Goal: Transaction & Acquisition: Purchase product/service

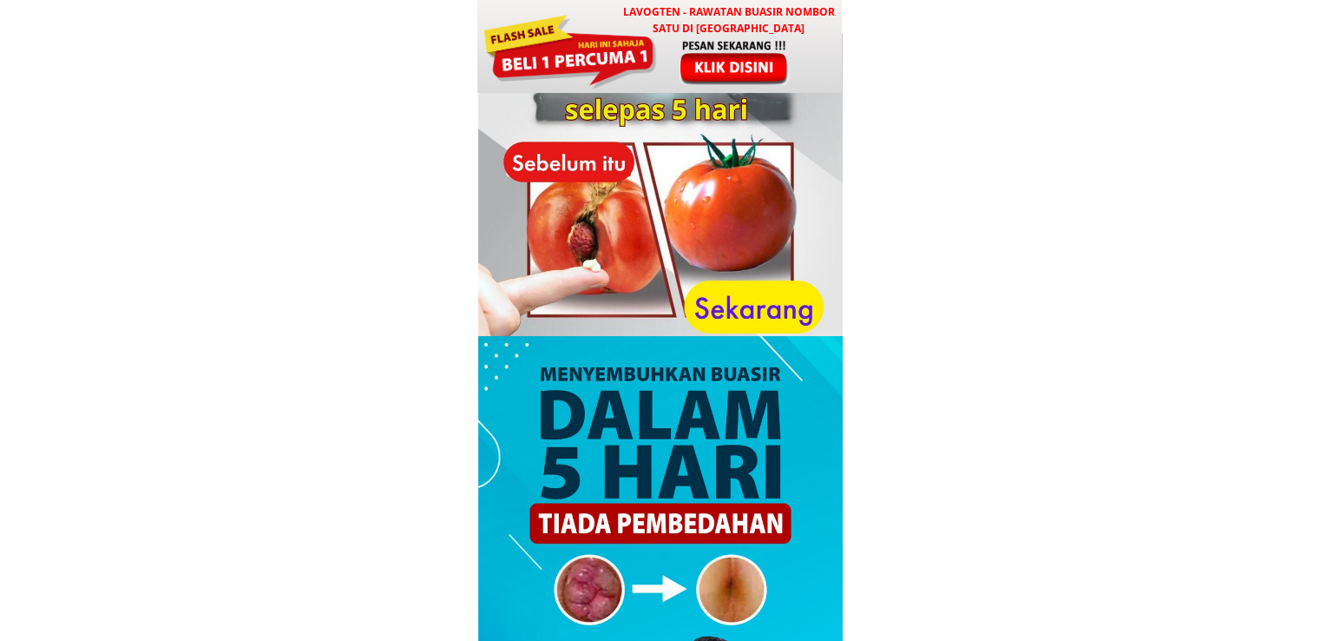
click at [641, 94] on div at bounding box center [660, 216] width 365 height 365
click at [641, 74] on div at bounding box center [569, 49] width 175 height 78
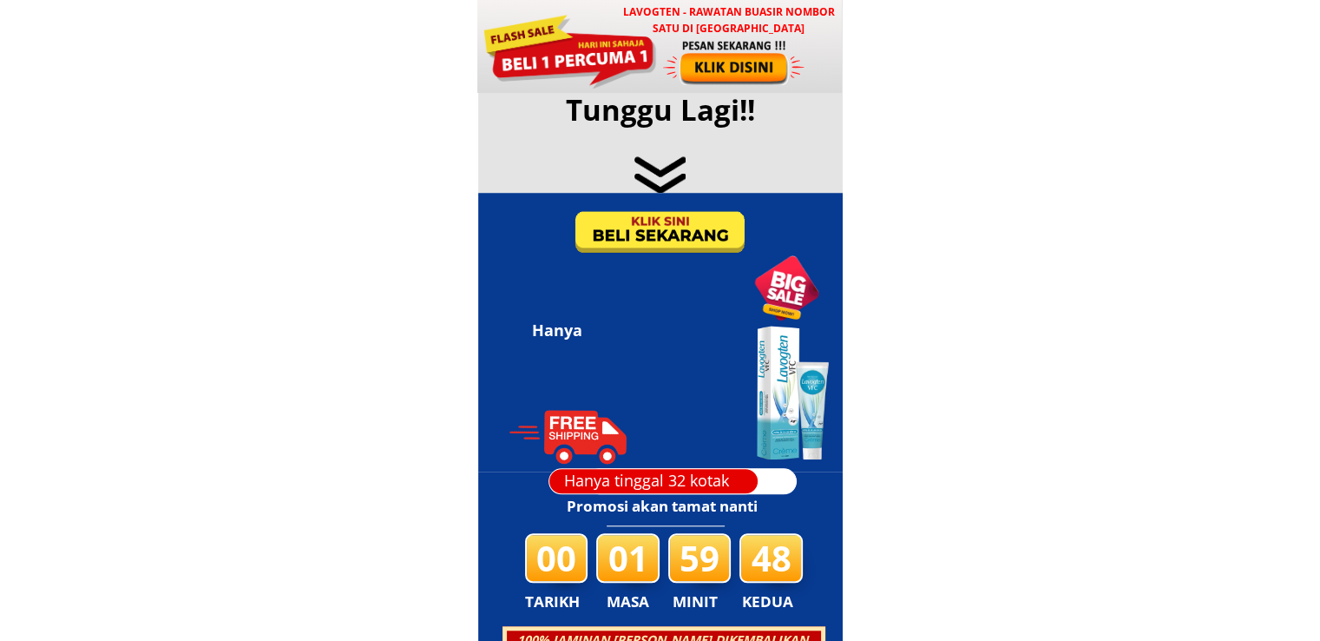
scroll to position [8370, 0]
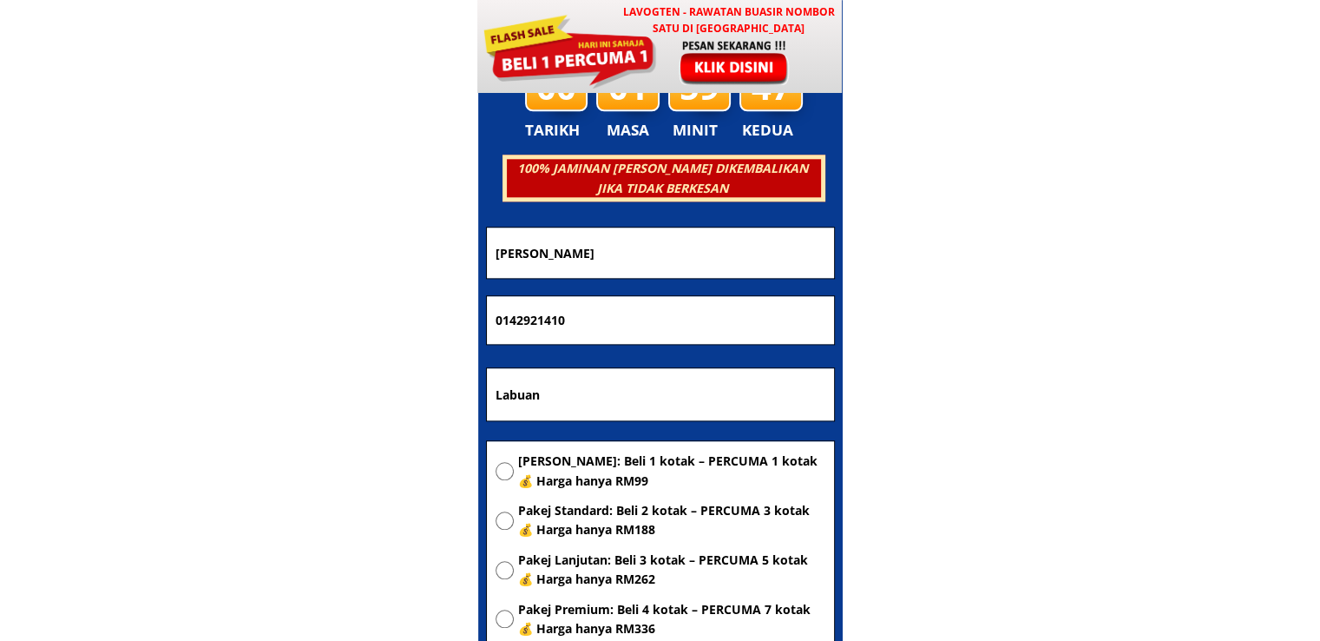
drag, startPoint x: 702, startPoint y: 418, endPoint x: 308, endPoint y: 414, distance: 394.1
click at [309, 414] on body "LAVOGTEN - Rawatan Buasir Nombor Satu di Malaysia Dengarkan pengalaman hebat pe…" at bounding box center [660, 498] width 1320 height 17736
paste input "Address jabatan kerja raya keningau no 84 jalan Low cost hausing"
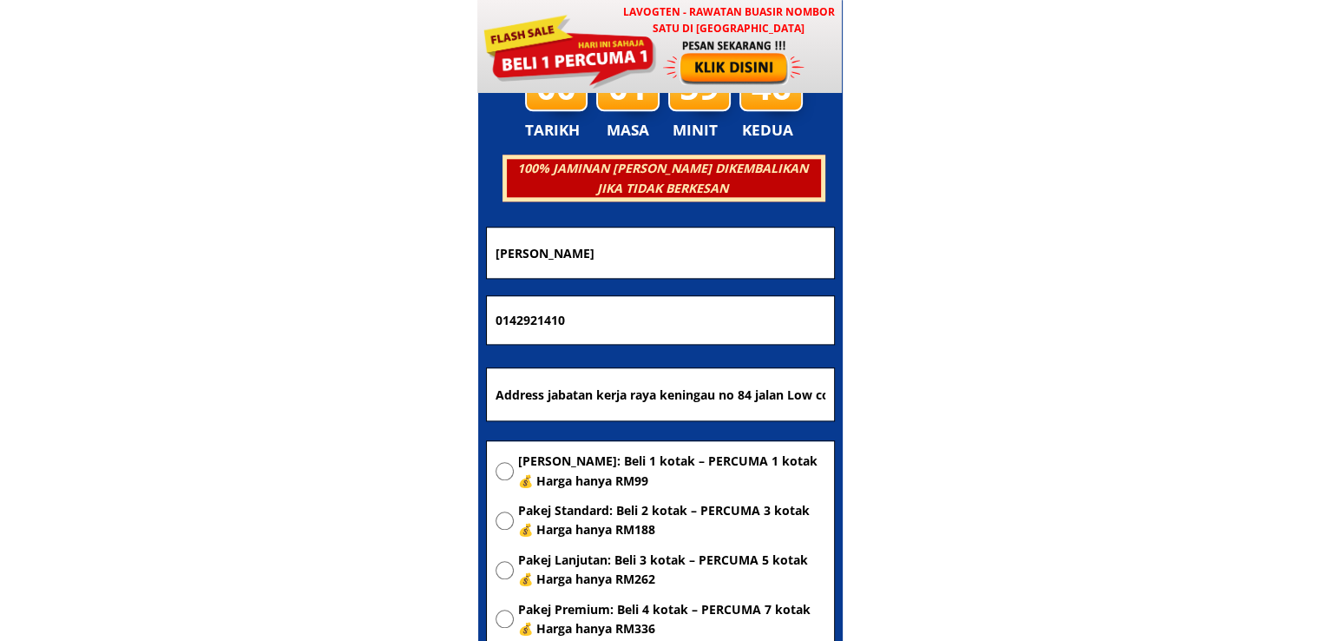
scroll to position [0, 69]
type input "Address jabatan kerja raya keningau no 84 jalan Low cost hausing"
drag, startPoint x: 589, startPoint y: 317, endPoint x: 233, endPoint y: 321, distance: 356.8
click at [233, 321] on body "LAVOGTEN - Rawatan Buasir Nombor Satu di Malaysia Dengarkan pengalaman hebat pe…" at bounding box center [660, 498] width 1320 height 17736
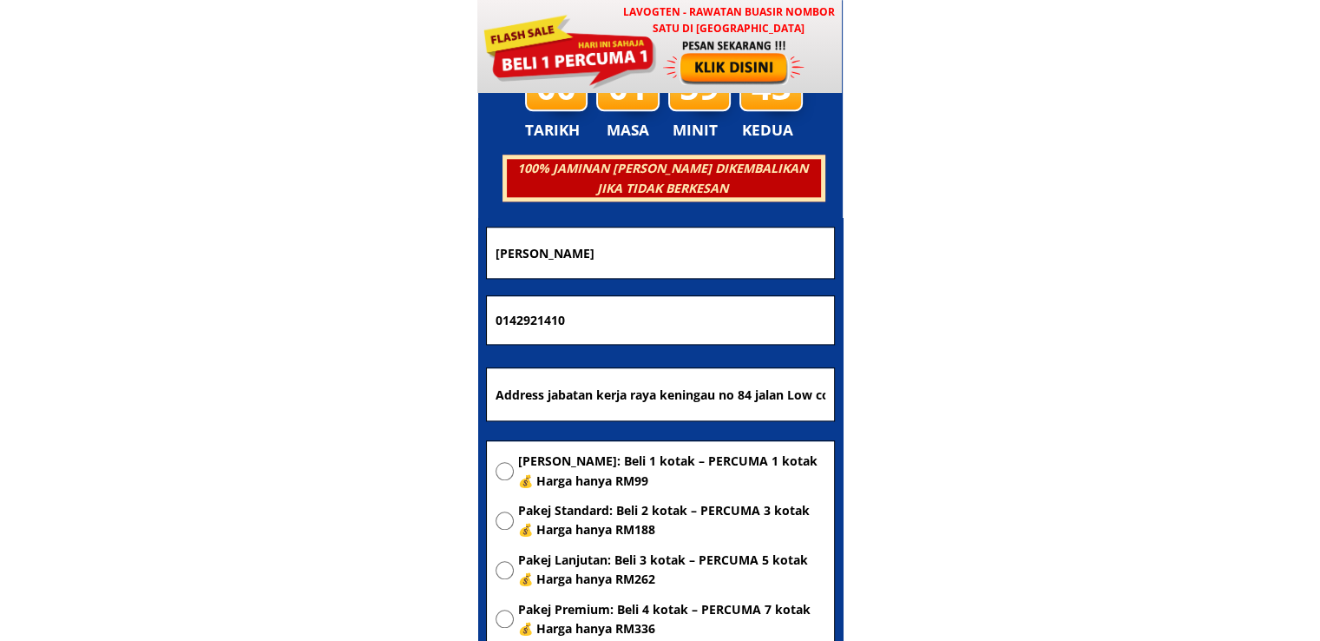
paste input "28362676"
type input "0128362676"
drag, startPoint x: 610, startPoint y: 252, endPoint x: 297, endPoint y: 266, distance: 313.7
click at [355, 254] on body "LAVOGTEN - Rawatan Buasir Nombor Satu di Malaysia Dengarkan pengalaman hebat pe…" at bounding box center [660, 498] width 1320 height 17736
paste input "Petronela"
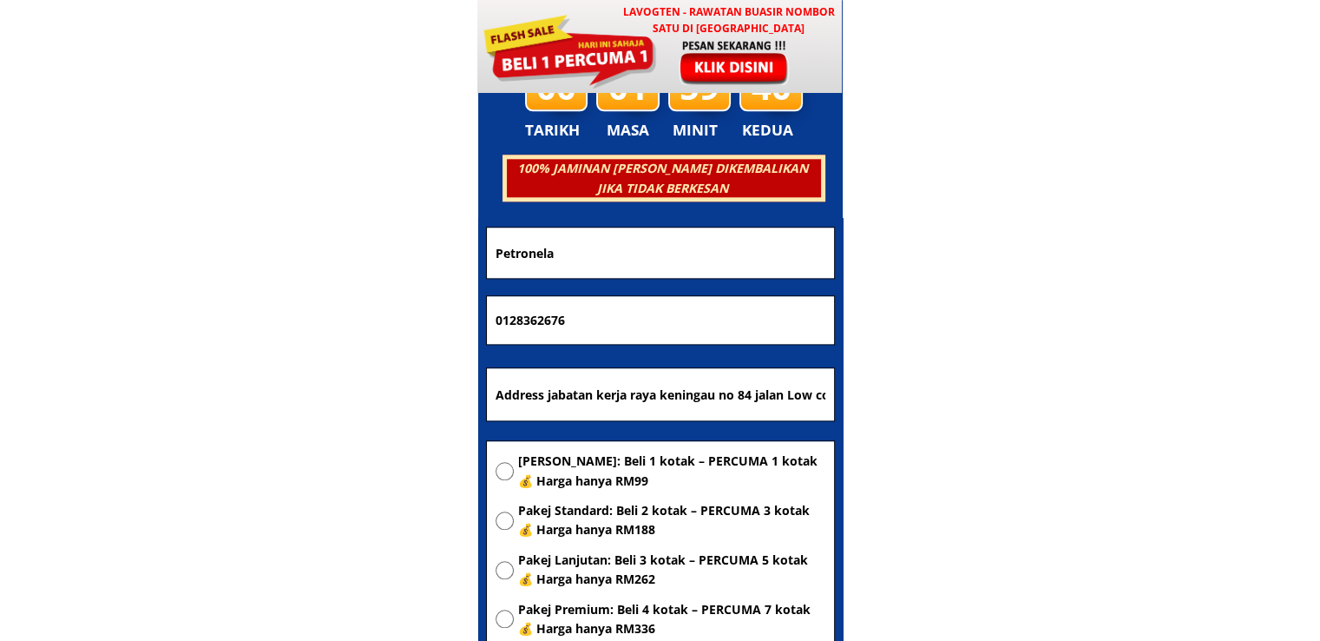
type input "Petronela"
click at [576, 471] on span "[PERSON_NAME]: Beli 1 kotak – PERCUMA 1 kotak 💰 Harga hanya RM99" at bounding box center [671, 470] width 307 height 39
radio input "true"
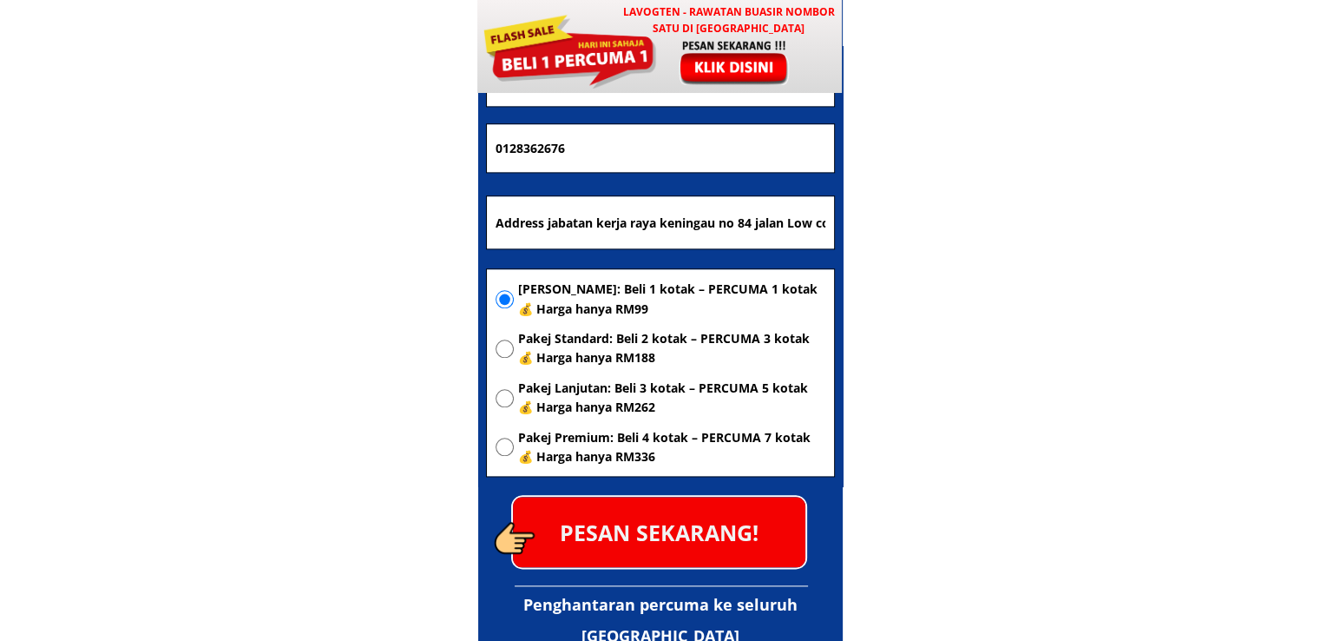
scroll to position [8544, 0]
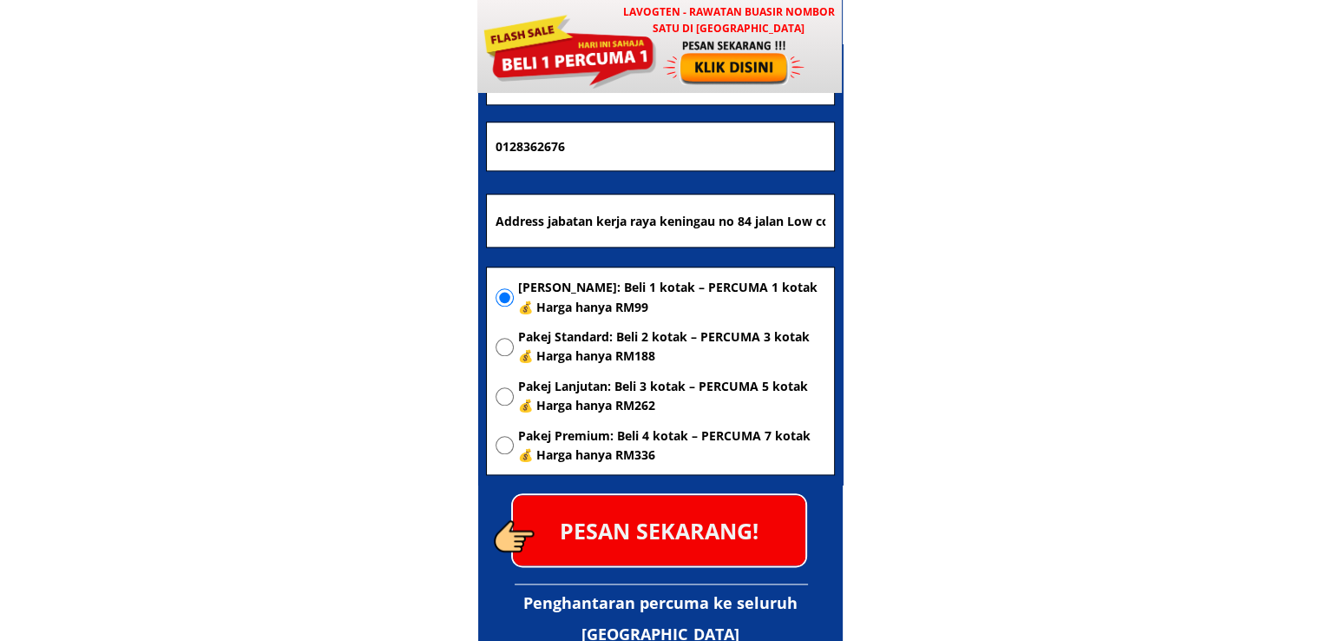
click at [634, 514] on p "PESAN SEKARANG!" at bounding box center [659, 530] width 293 height 70
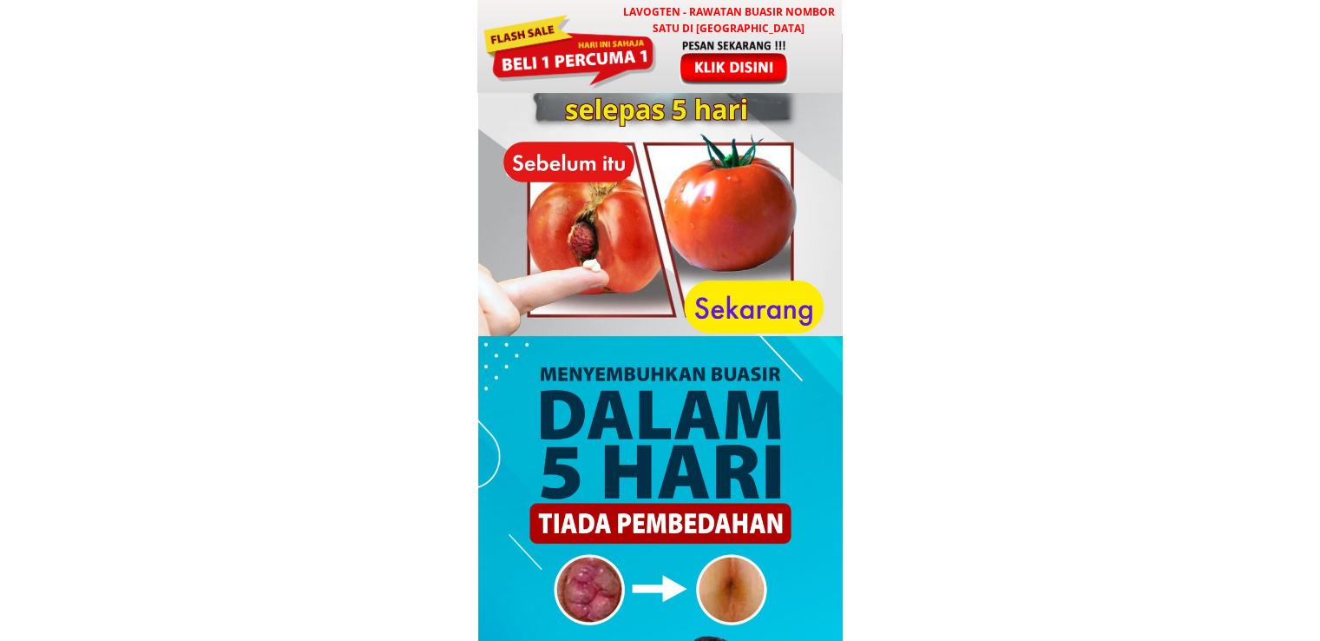
click at [663, 52] on div at bounding box center [735, 62] width 144 height 48
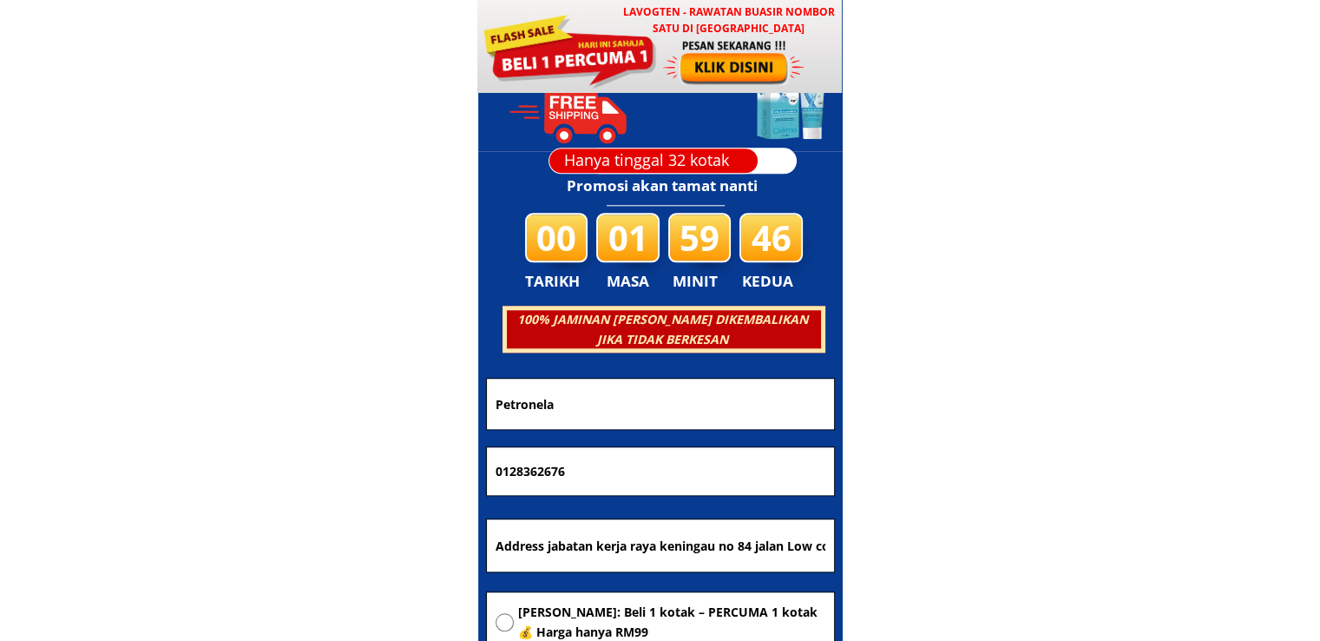
scroll to position [8370, 0]
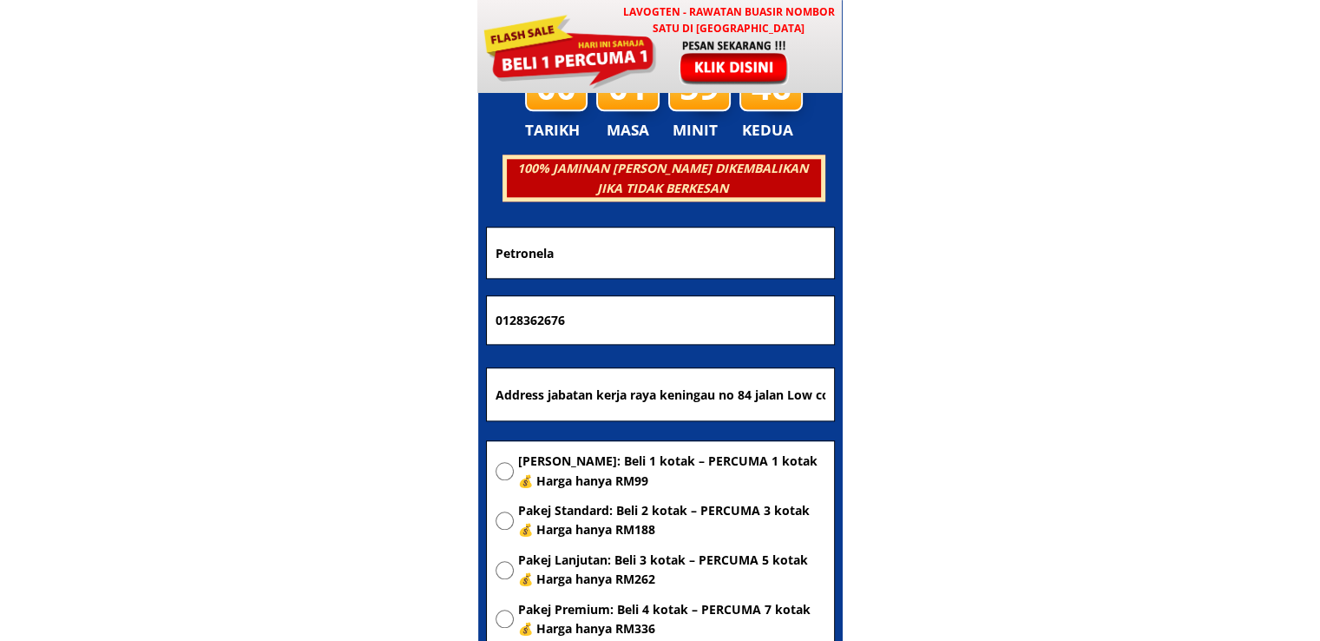
click at [699, 400] on input "Address jabatan kerja raya keningau no 84 jalan Low cost hausing" at bounding box center [660, 394] width 339 height 52
paste input "[GEOGRAPHIC_DATA] no rumah B 11 poskod 91308 SABAH MALAYSIA [GEOGRAPHIC_DATA]"
type input "[GEOGRAPHIC_DATA] no rumah B 11 poskod 91308 SABAH MALAYSIA [GEOGRAPHIC_DATA]"
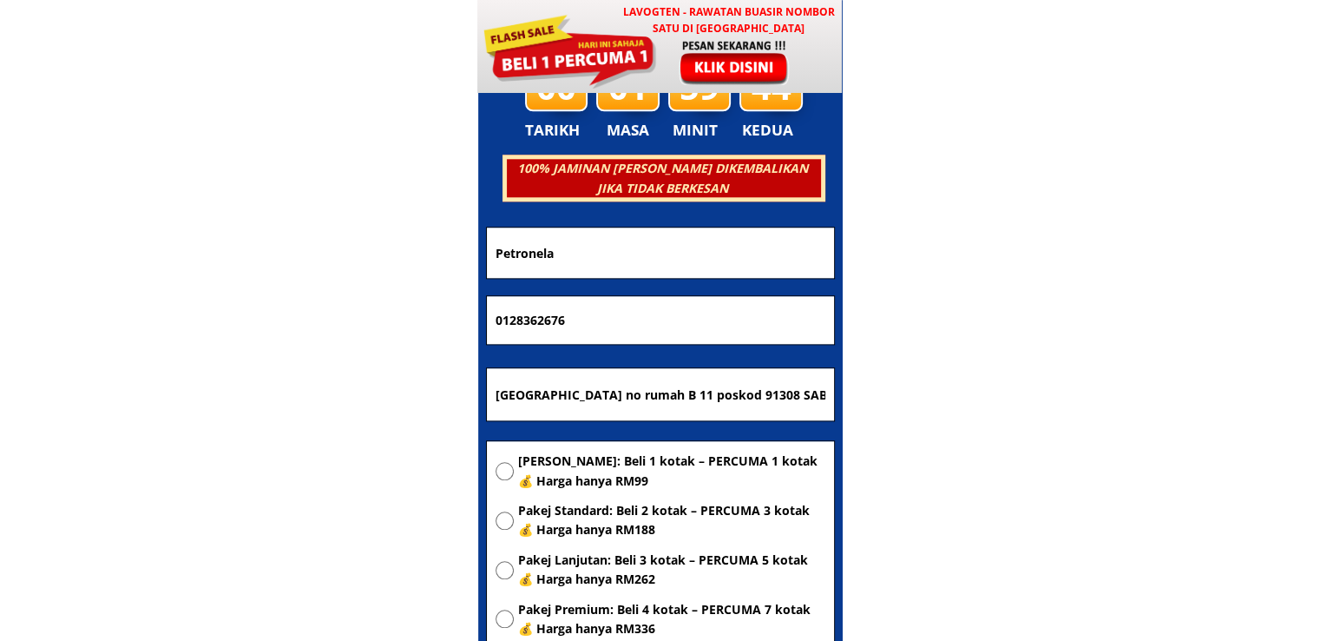
drag, startPoint x: 629, startPoint y: 319, endPoint x: 351, endPoint y: 317, distance: 278.7
click at [364, 317] on body "LAVOGTEN - Rawatan Buasir Nombor Satu di [GEOGRAPHIC_DATA] Dengarkan pengalaman…" at bounding box center [660, 498] width 1320 height 17736
paste input "48718435"
type input "0148718435"
drag, startPoint x: 594, startPoint y: 251, endPoint x: 370, endPoint y: 262, distance: 224.3
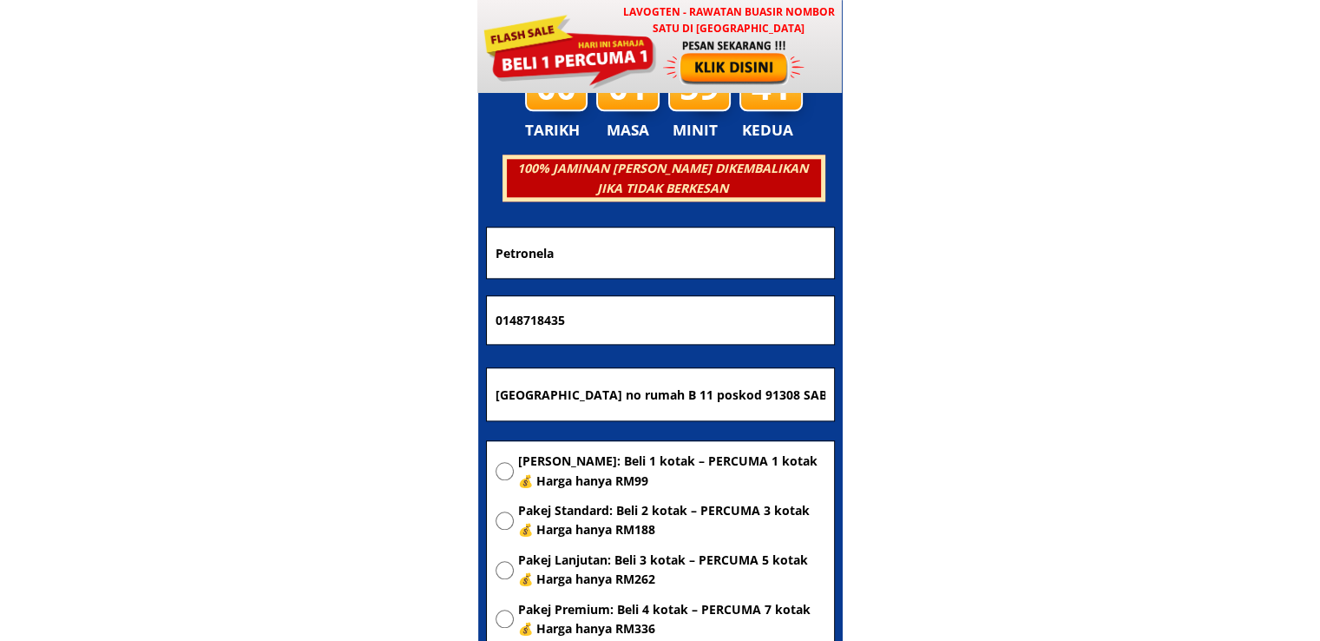
click at [371, 262] on body "LAVOGTEN - Rawatan Buasir Nombor Satu di [GEOGRAPHIC_DATA] Dengarkan pengalaman…" at bounding box center [660, 498] width 1320 height 17736
paste input "[PERSON_NAME]"
type input "[PERSON_NAME]"
click at [629, 471] on span "[PERSON_NAME]: Beli 1 kotak – PERCUMA 1 kotak 💰 Harga hanya RM99" at bounding box center [671, 470] width 307 height 39
radio input "true"
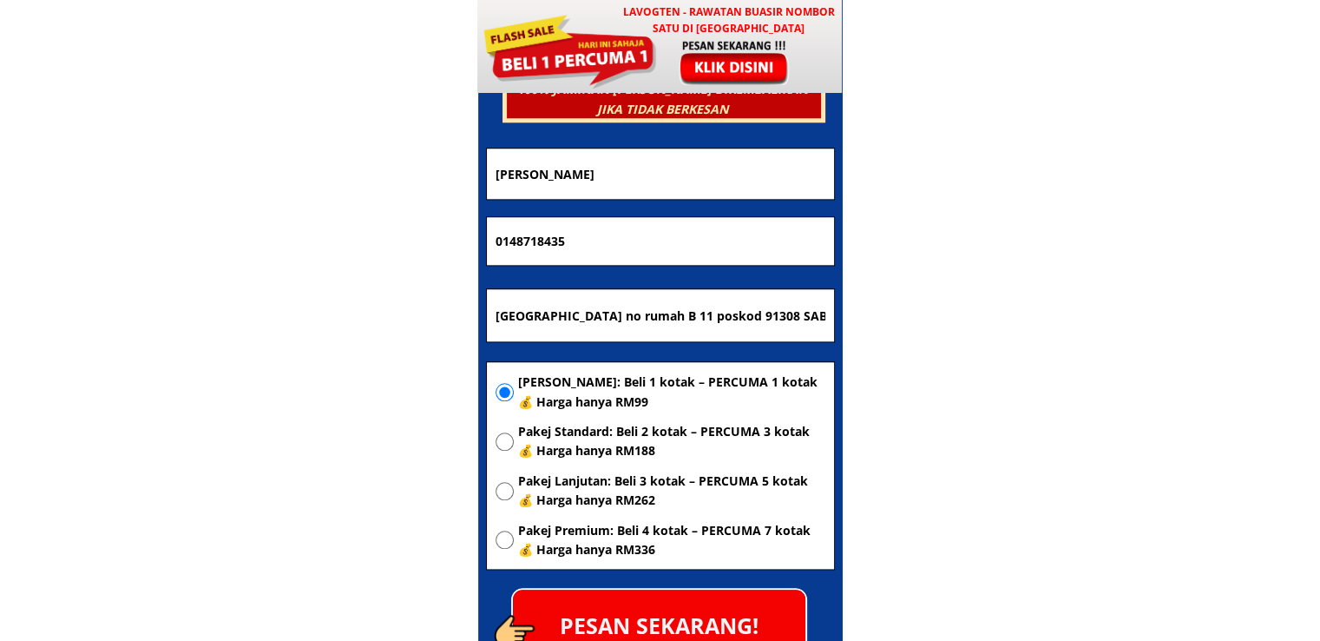
scroll to position [8544, 0]
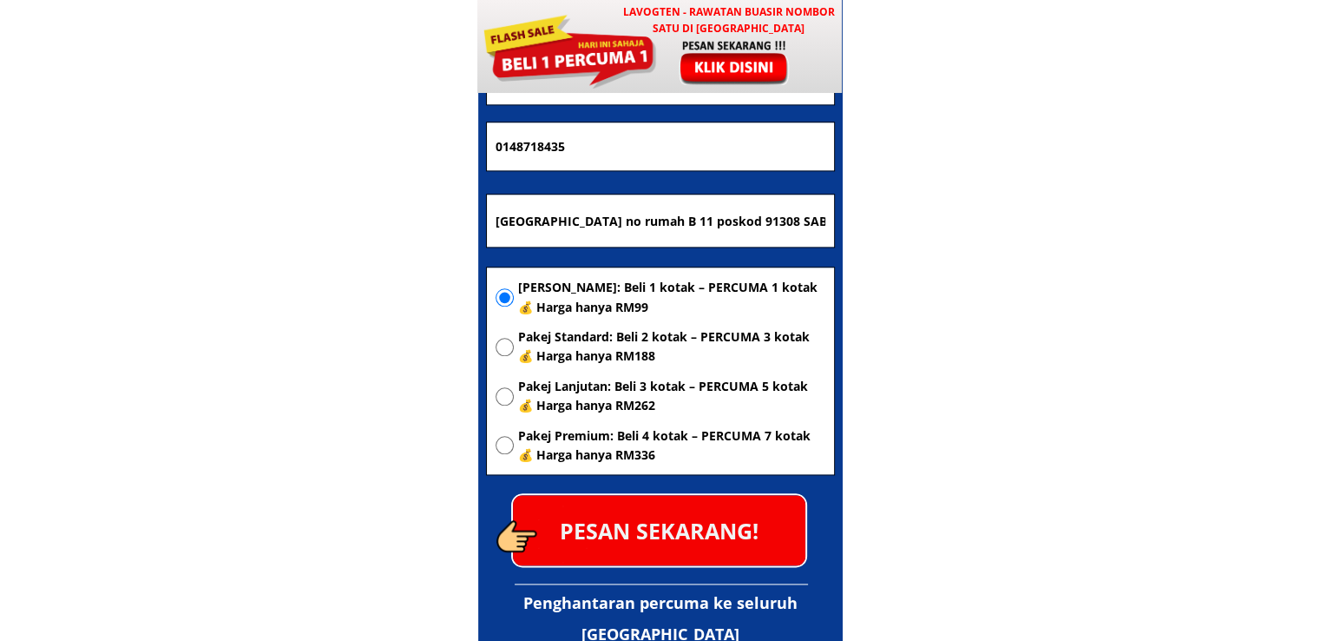
click at [691, 508] on p "PESAN SEKARANG!" at bounding box center [659, 530] width 293 height 70
